Goal: Transaction & Acquisition: Obtain resource

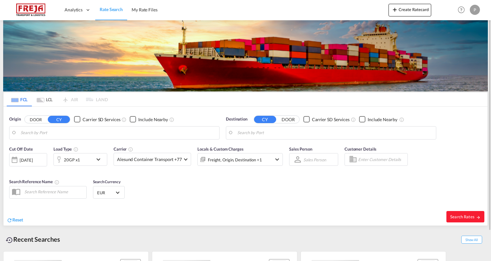
type input "[GEOGRAPHIC_DATA], [GEOGRAPHIC_DATA]"
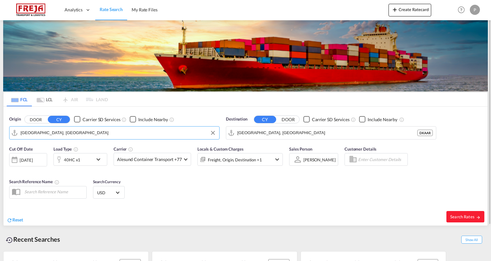
click at [48, 134] on input "[GEOGRAPHIC_DATA], [GEOGRAPHIC_DATA]" at bounding box center [118, 132] width 195 height 9
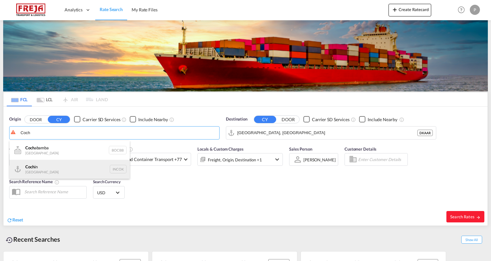
click at [66, 165] on div "Coch in [GEOGRAPHIC_DATA] INCOK" at bounding box center [69, 169] width 120 height 19
type input "Cochin, INCOK"
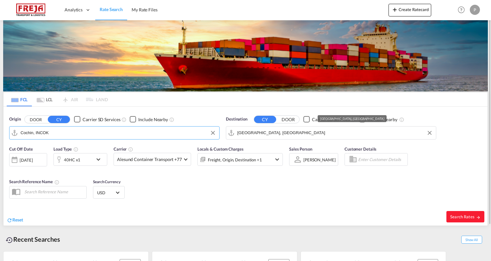
click at [301, 137] on input "[GEOGRAPHIC_DATA], [GEOGRAPHIC_DATA]" at bounding box center [334, 132] width 195 height 9
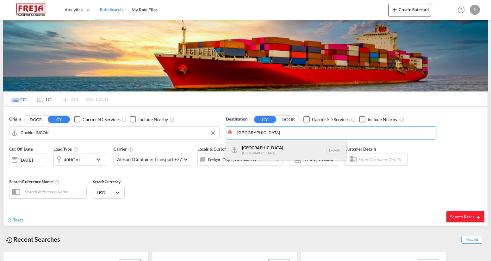
click at [263, 153] on div "Aarhus [GEOGRAPHIC_DATA] [GEOGRAPHIC_DATA]" at bounding box center [286, 150] width 120 height 19
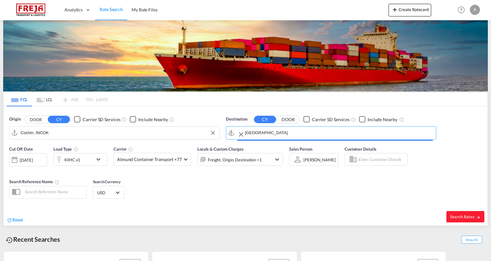
type input "[GEOGRAPHIC_DATA], [GEOGRAPHIC_DATA]"
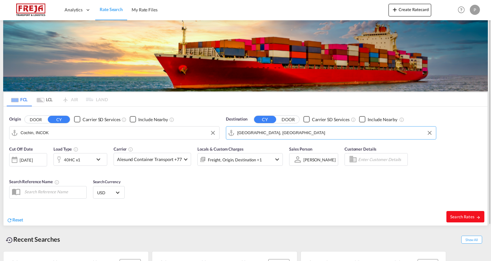
click at [459, 218] on span "Search Rates" at bounding box center [465, 216] width 30 height 5
type input "INCOK to DKAAR / [DATE]"
